Goal: Task Accomplishment & Management: Complete application form

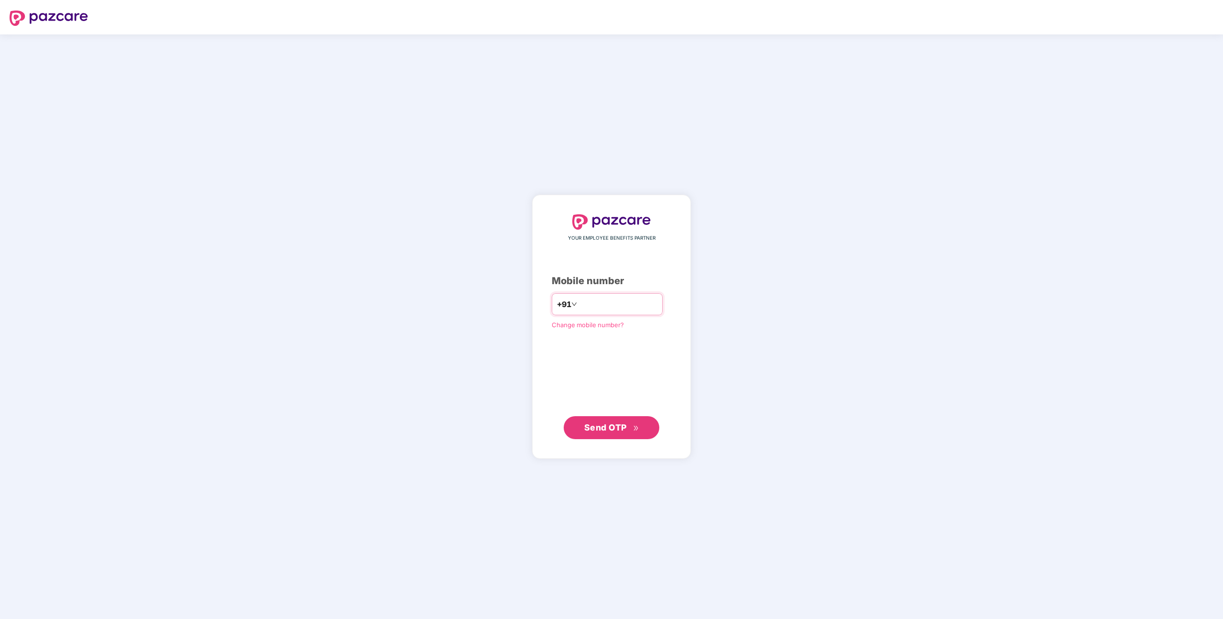
click at [612, 308] on input "number" at bounding box center [618, 303] width 78 height 15
type input "**********"
click at [607, 434] on button "Send OTP" at bounding box center [612, 427] width 96 height 23
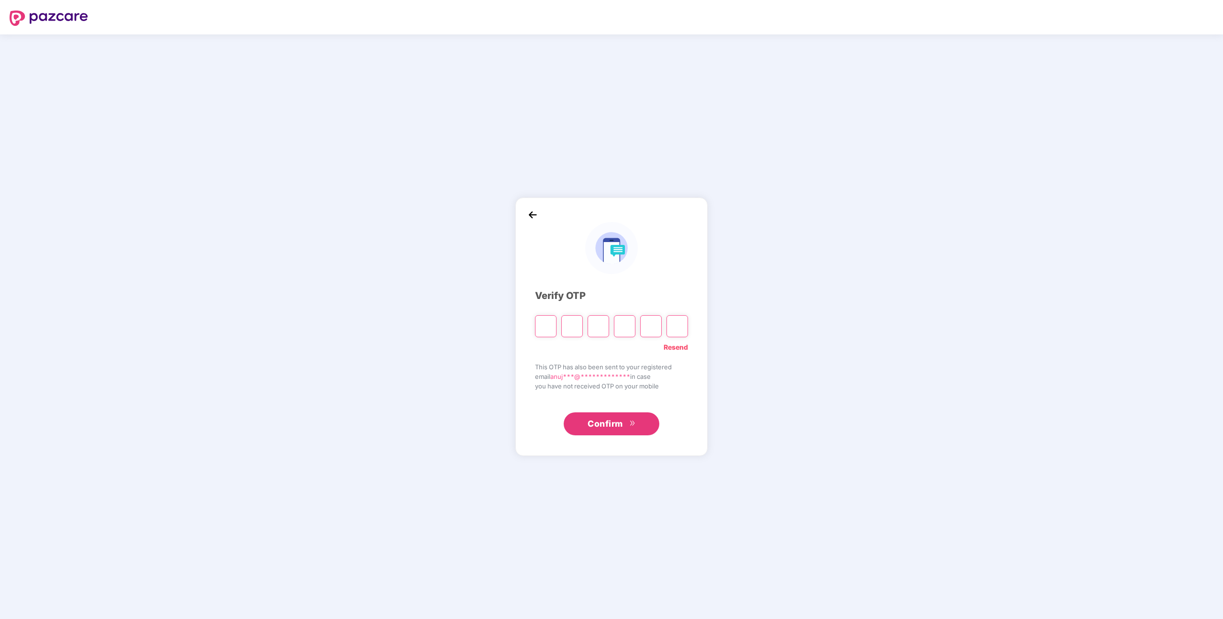
type input "*"
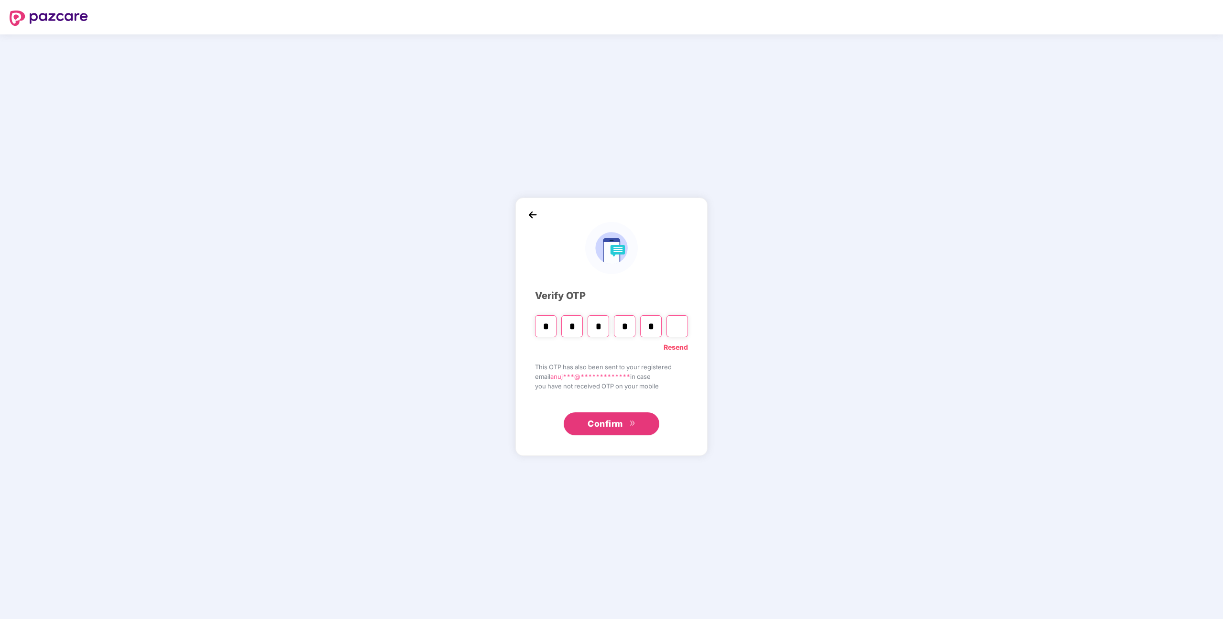
type input "*"
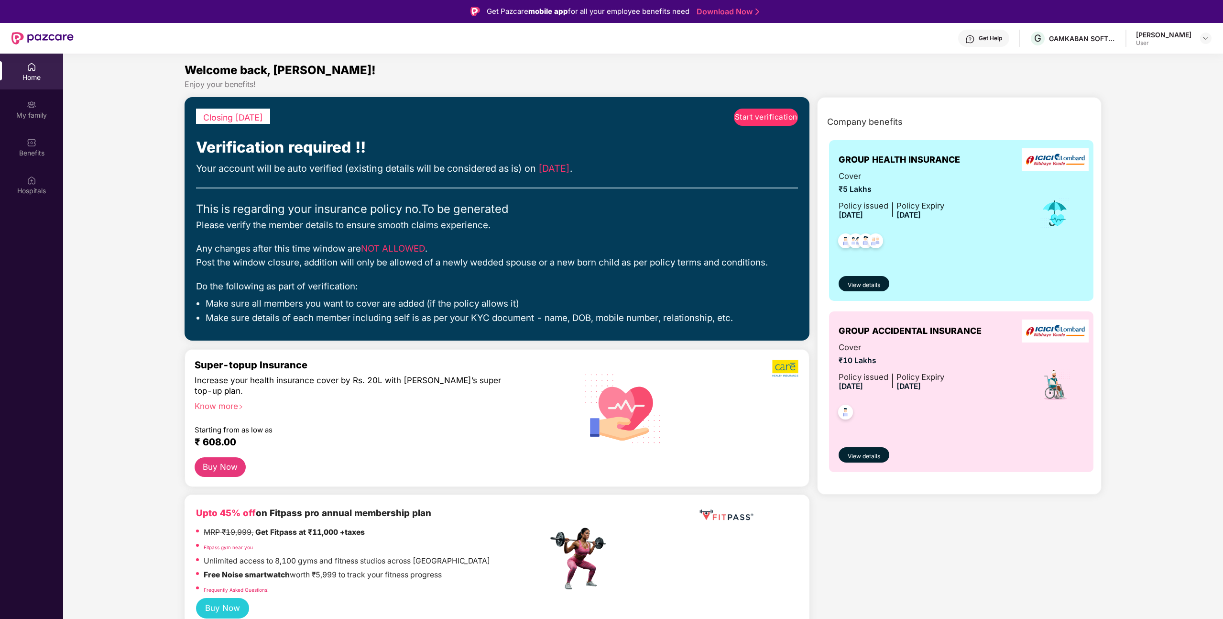
click at [780, 113] on span "Start verification" at bounding box center [766, 116] width 63 height 11
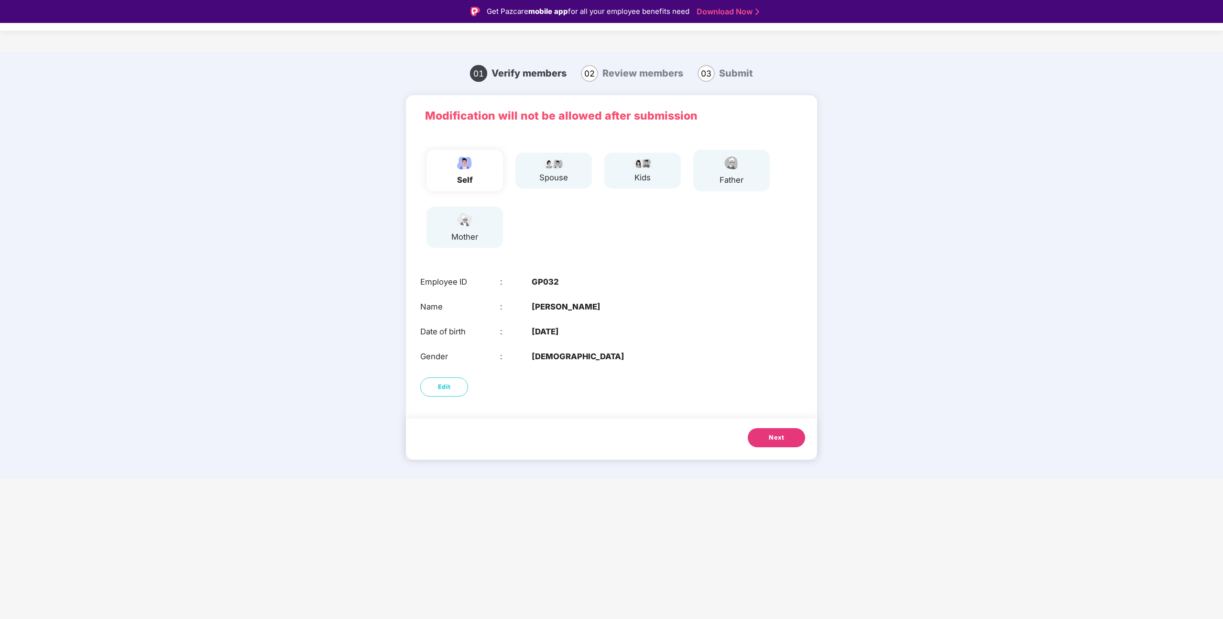
click at [775, 438] on span "Next" at bounding box center [776, 438] width 15 height 10
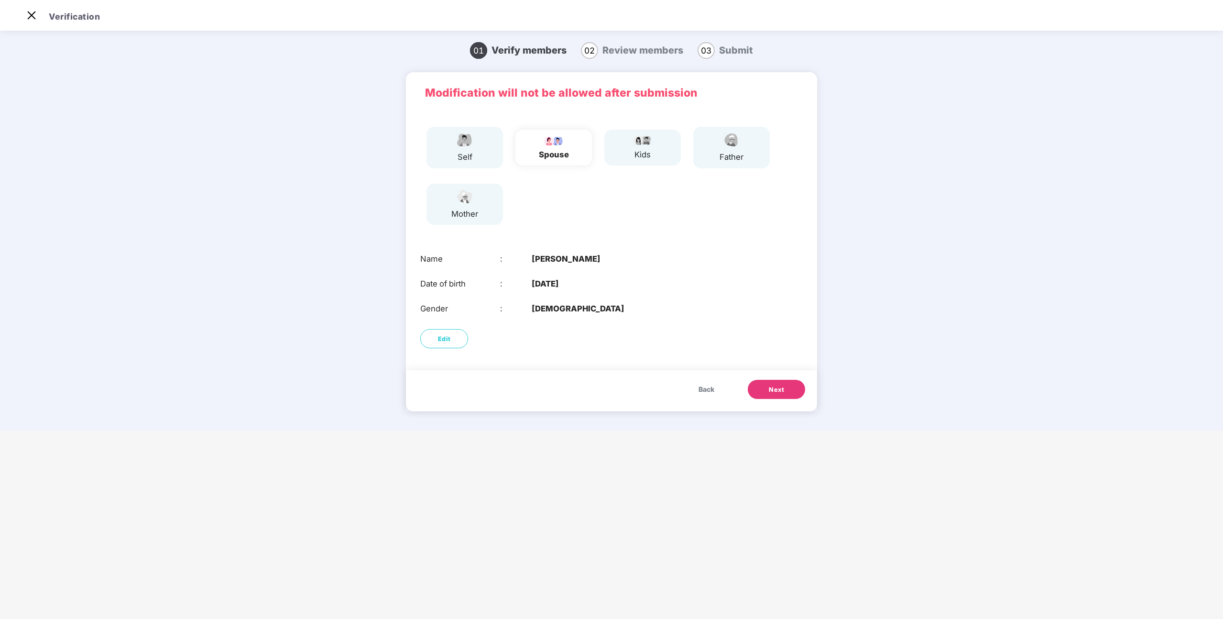
click at [778, 385] on span "Next" at bounding box center [776, 390] width 15 height 10
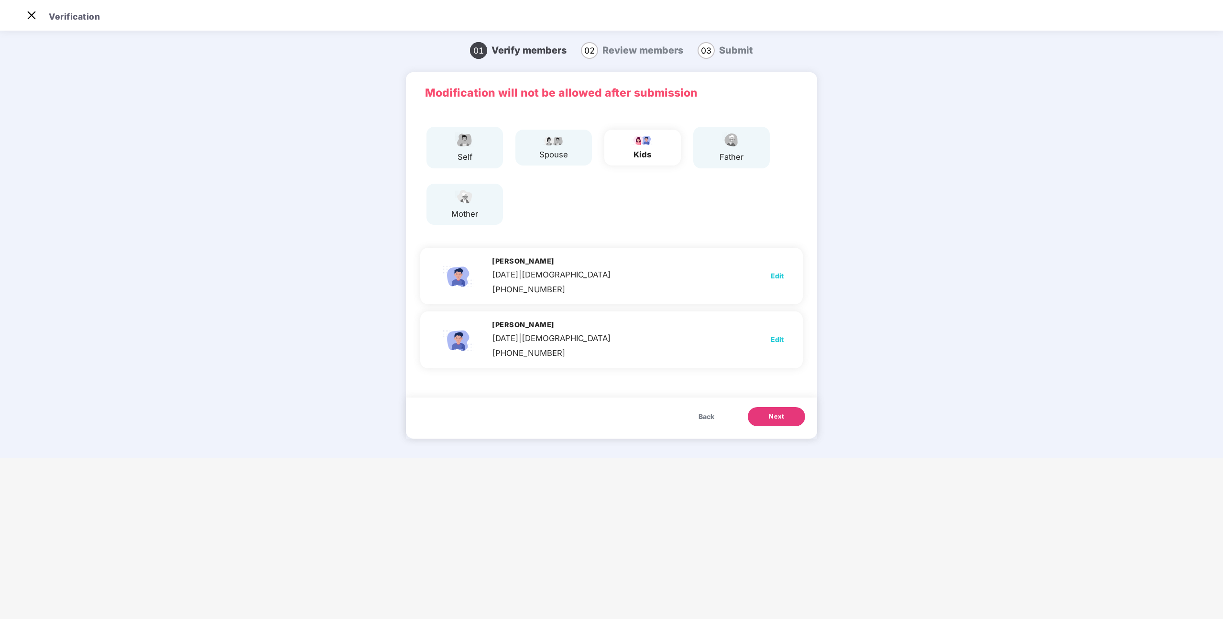
click at [775, 416] on span "Next" at bounding box center [776, 417] width 15 height 10
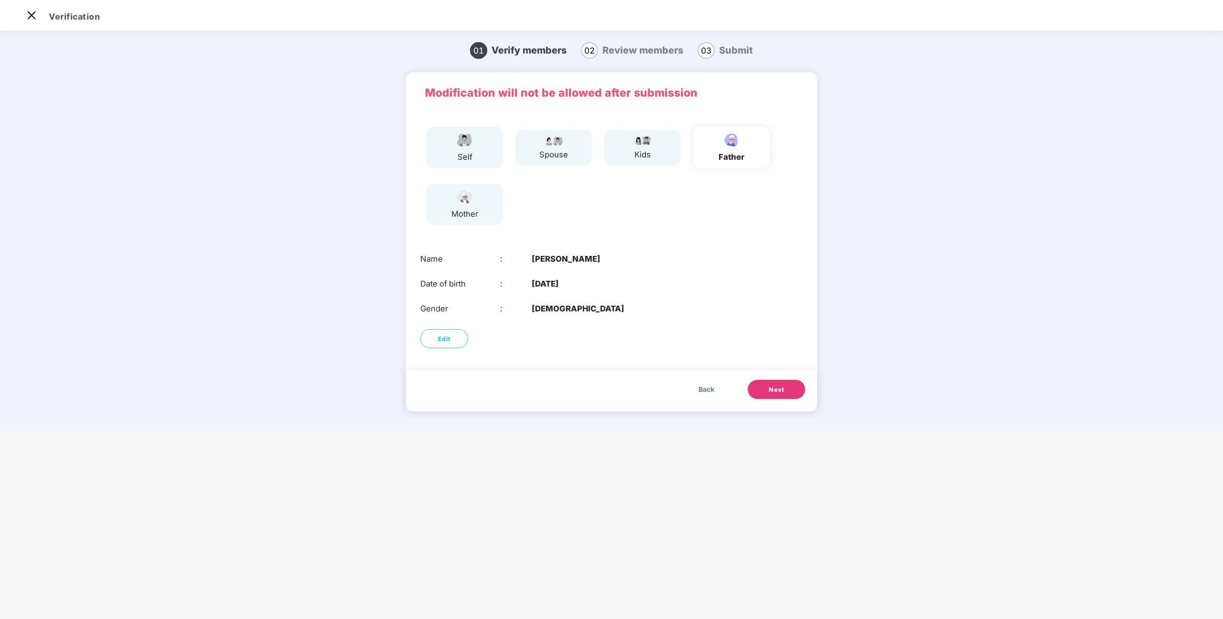
click at [770, 384] on button "Next" at bounding box center [776, 389] width 57 height 19
click at [765, 385] on button "Next" at bounding box center [776, 389] width 57 height 19
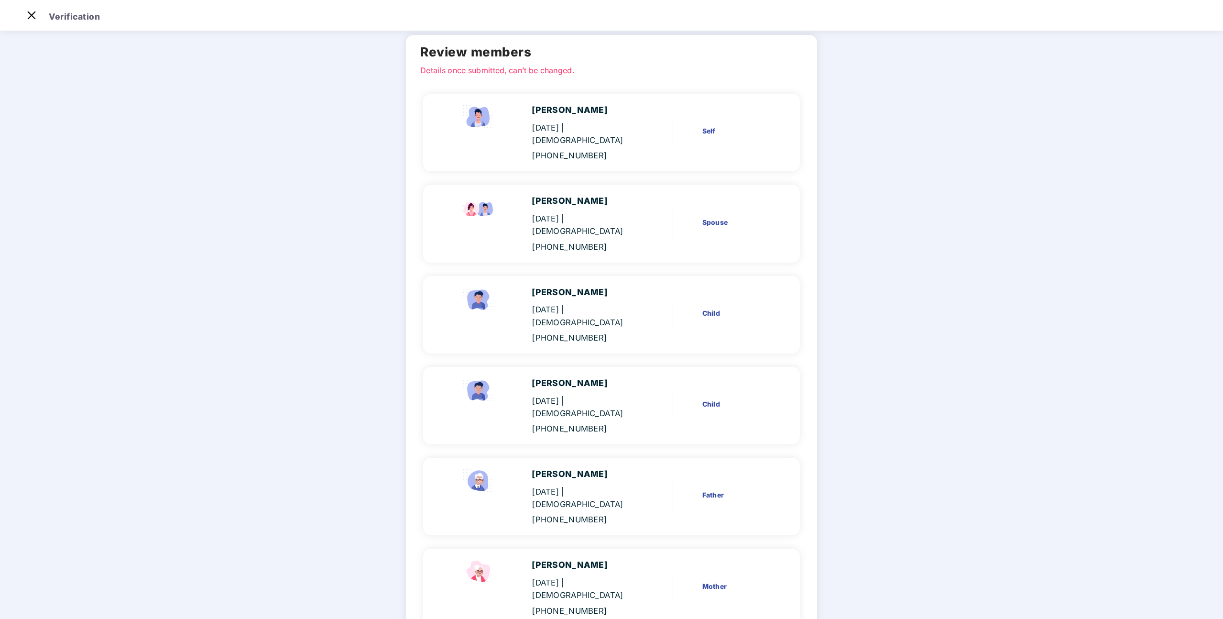
scroll to position [51, 0]
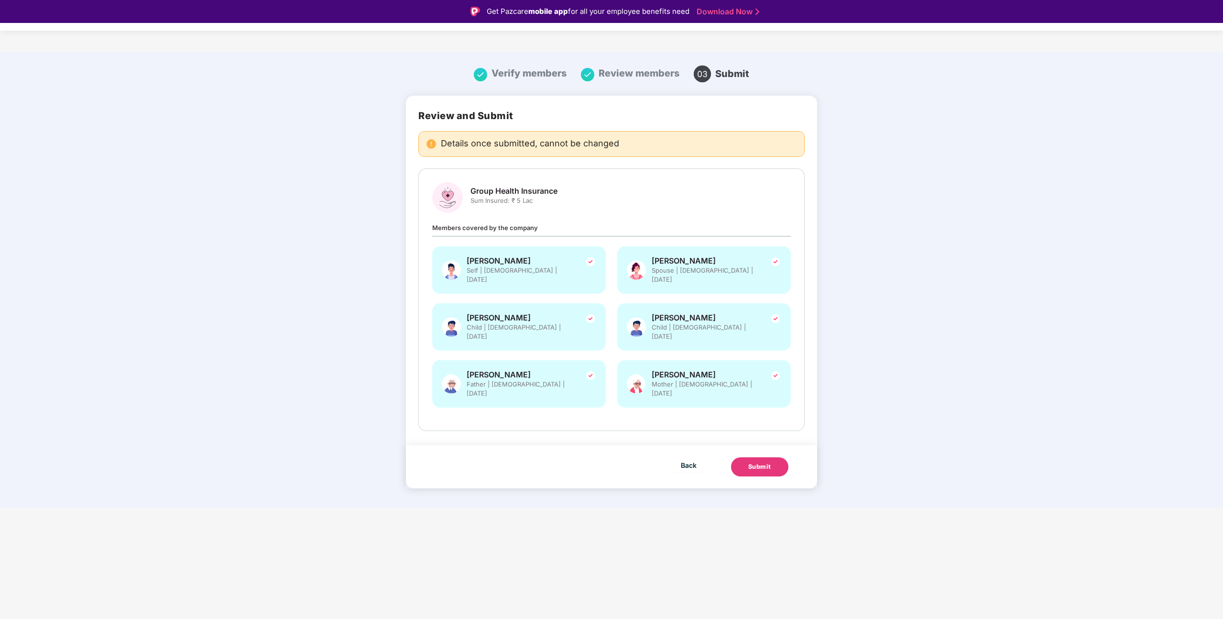
scroll to position [0, 0]
click at [772, 457] on button "Submit" at bounding box center [759, 466] width 57 height 19
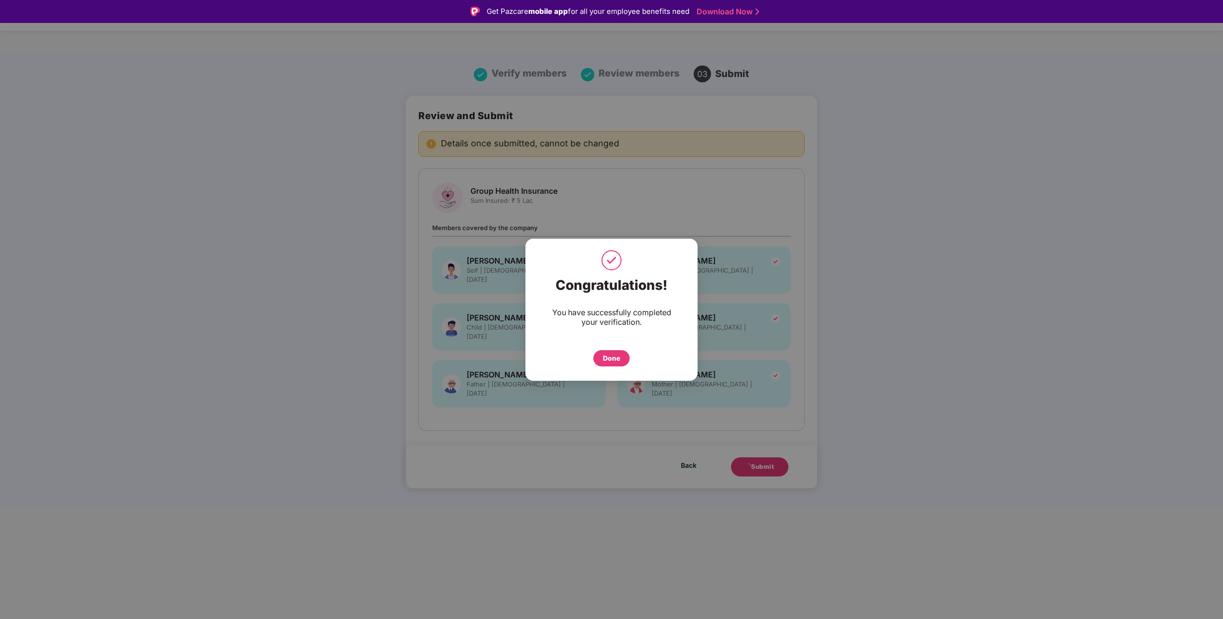
click at [620, 356] on div "Done" at bounding box center [611, 358] width 36 height 16
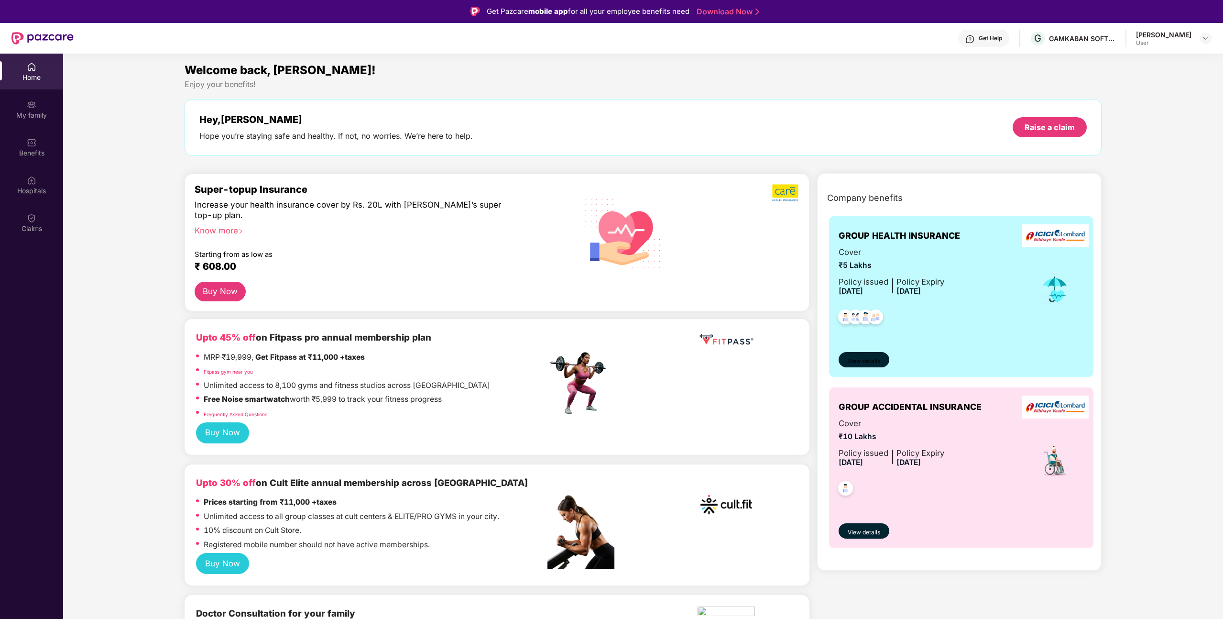
click at [863, 357] on span "View details" at bounding box center [864, 361] width 33 height 9
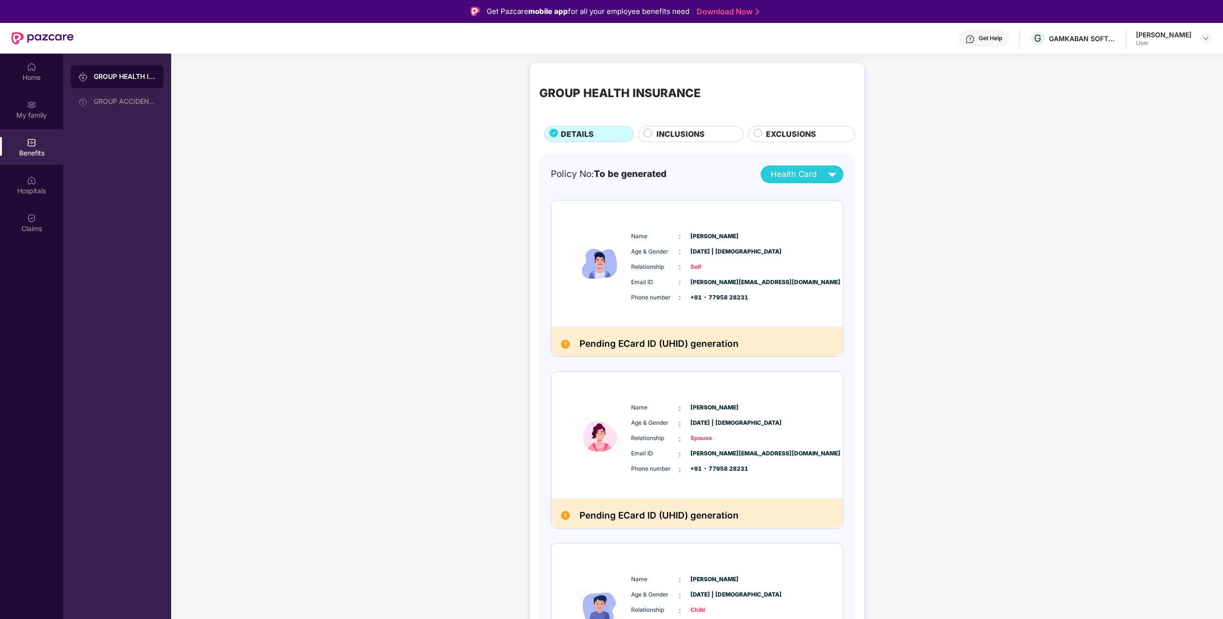
click at [692, 131] on span "INCLUSIONS" at bounding box center [680, 134] width 48 height 12
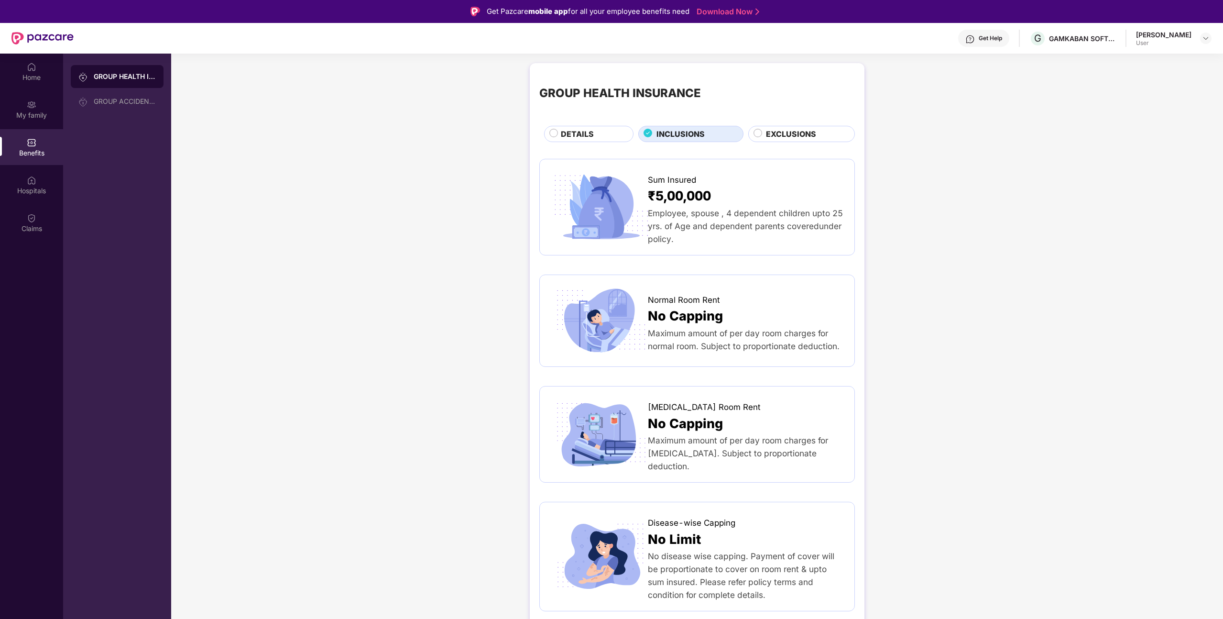
click at [812, 133] on span "EXCLUSIONS" at bounding box center [791, 134] width 50 height 12
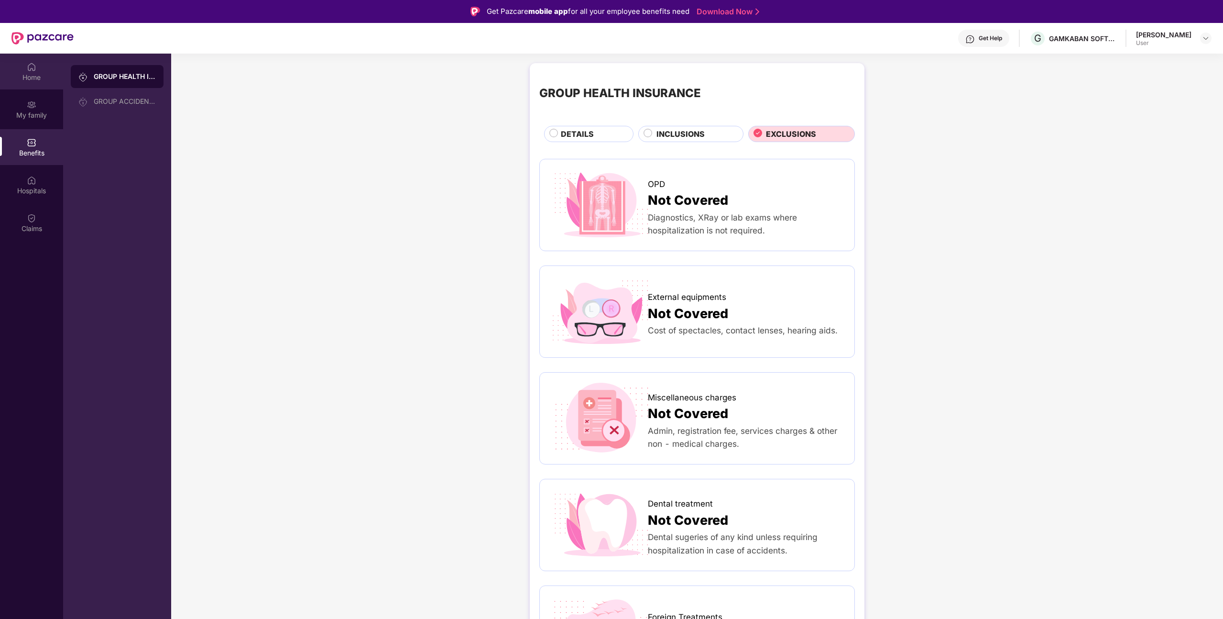
click at [28, 80] on div "Home" at bounding box center [31, 78] width 63 height 10
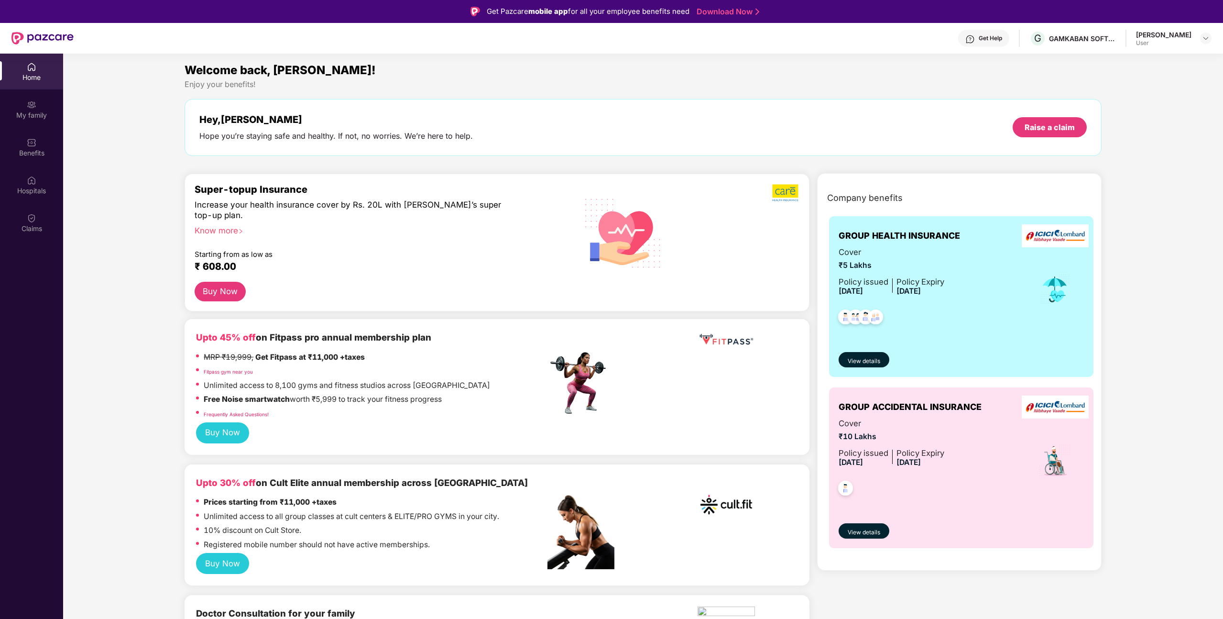
click at [29, 64] on img at bounding box center [32, 67] width 10 height 10
click at [1187, 34] on div "[PERSON_NAME]" at bounding box center [1163, 34] width 55 height 9
click at [1220, 35] on header "Get Help G GAMKABAN SOFTWARE PRIVATE LIMITED Anujith Singh User" at bounding box center [611, 38] width 1223 height 31
click at [1210, 38] on div at bounding box center [1205, 38] width 11 height 11
click at [1130, 60] on div "Logout" at bounding box center [1161, 61] width 124 height 19
